Goal: Task Accomplishment & Management: Manage account settings

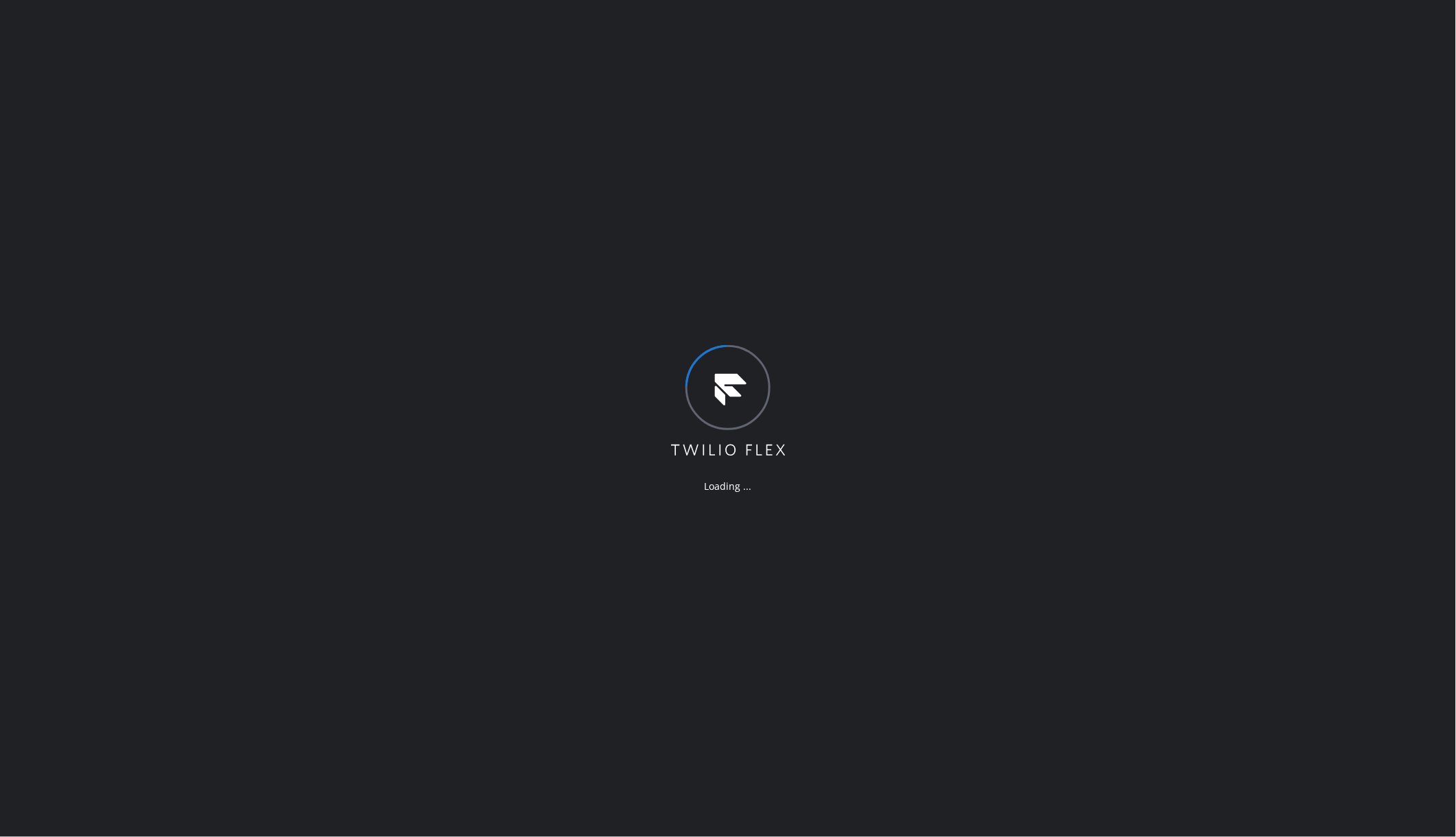
click at [994, 341] on div "Loading ..." at bounding box center [728, 418] width 1456 height 837
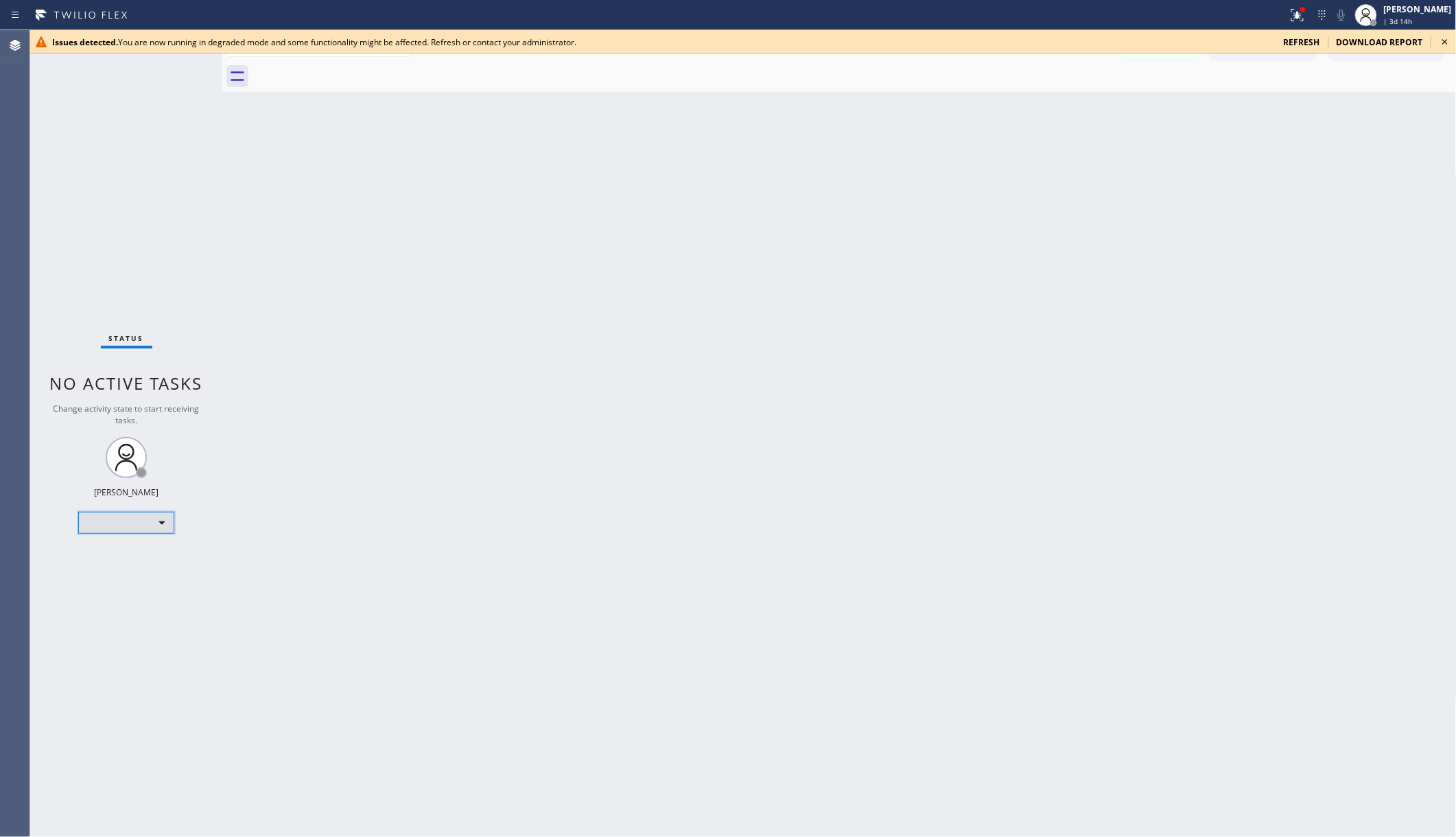
click at [130, 517] on div "​" at bounding box center [126, 523] width 96 height 22
click at [108, 575] on li "Unavailable" at bounding box center [124, 576] width 92 height 17
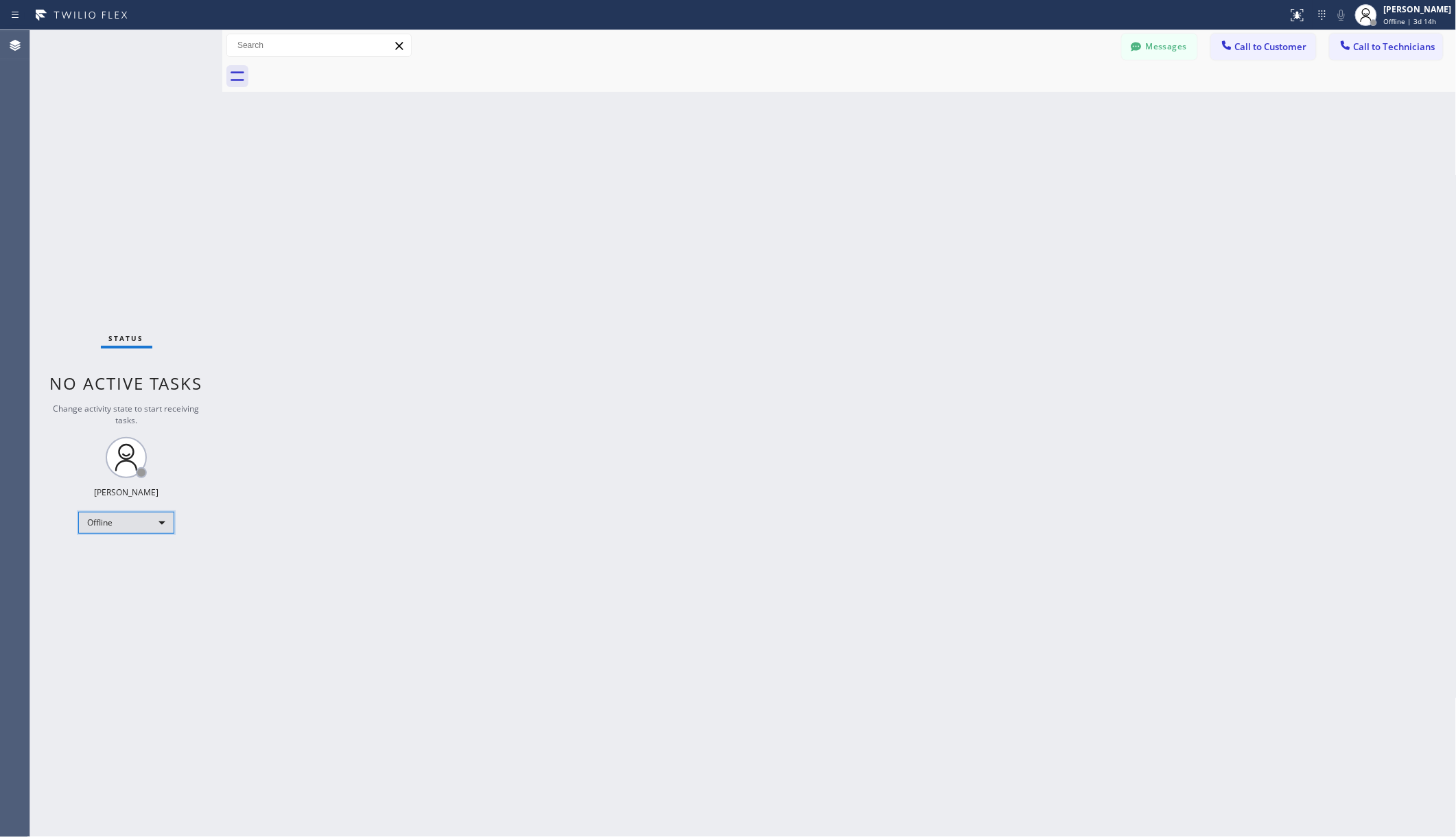
click at [144, 521] on div "Offline" at bounding box center [126, 523] width 96 height 22
click at [114, 582] on li "Unavailable" at bounding box center [124, 576] width 92 height 17
click at [390, 503] on div "Back to Dashboard Change Sender ID Customers Technicians AA Adam Arseneault 08/…" at bounding box center [839, 433] width 1235 height 806
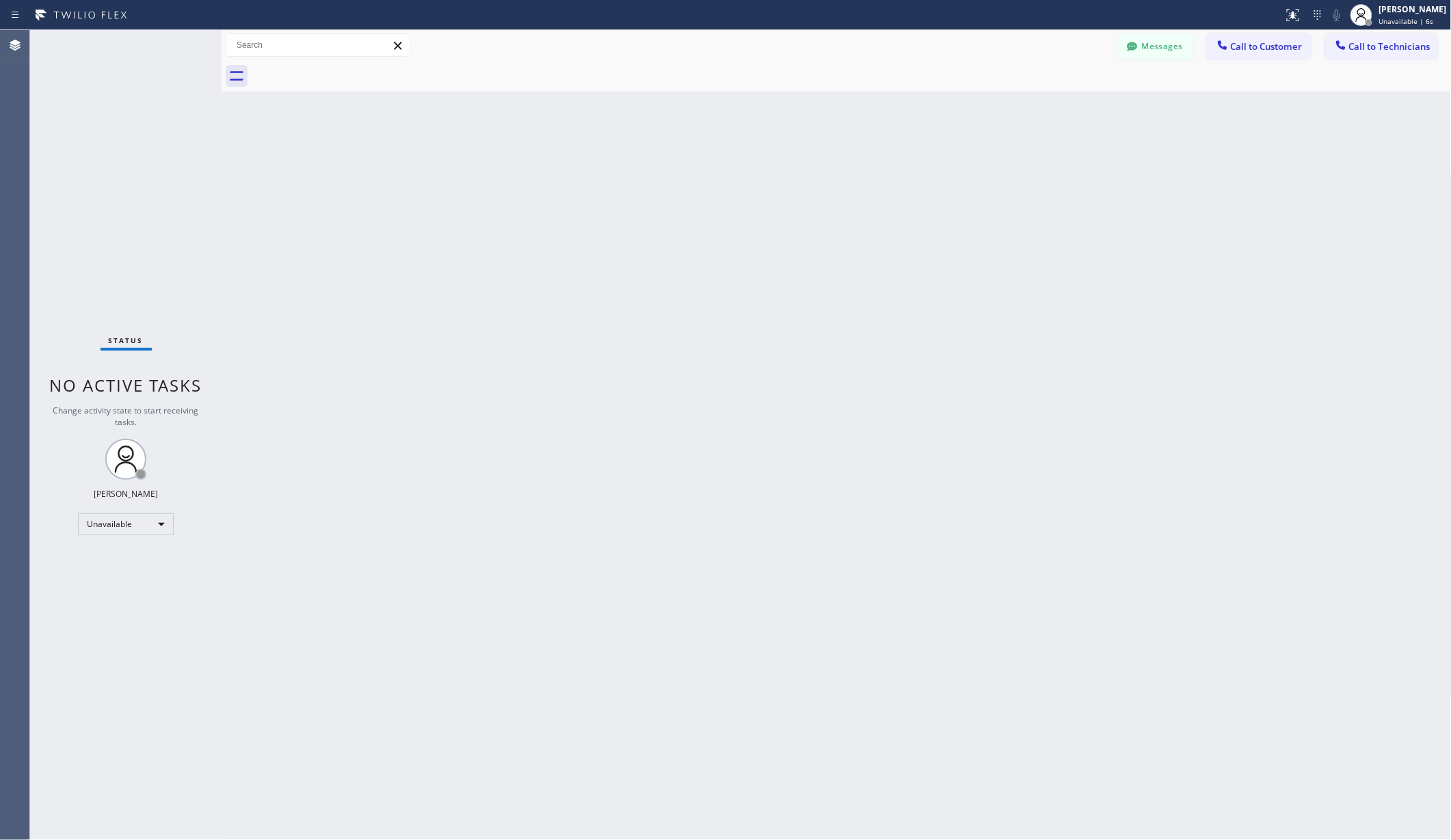
click at [469, 561] on div "Back to Dashboard Change Sender ID Customers Technicians AA Adam Arseneault 08/…" at bounding box center [837, 435] width 1230 height 810
